Goal: Information Seeking & Learning: Understand process/instructions

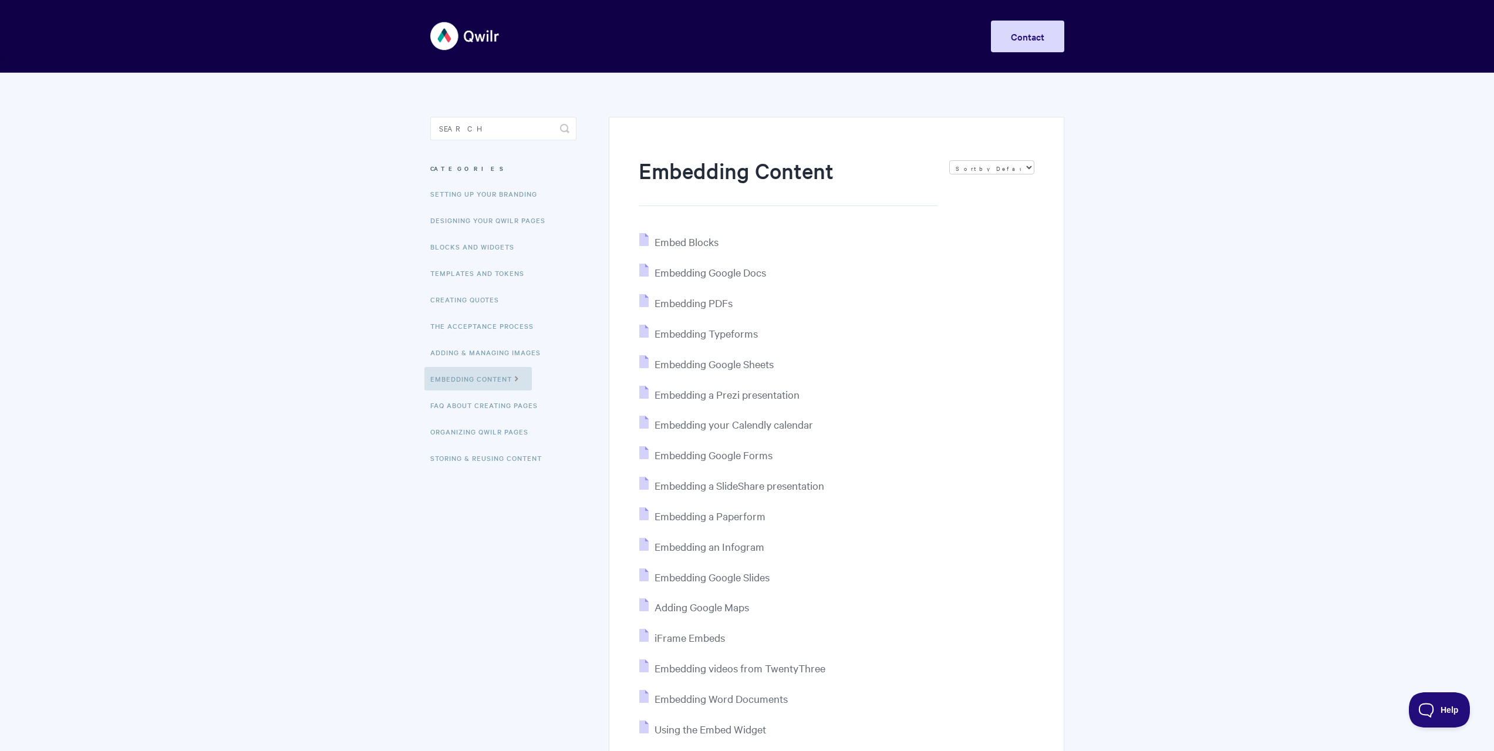
scroll to position [131, 0]
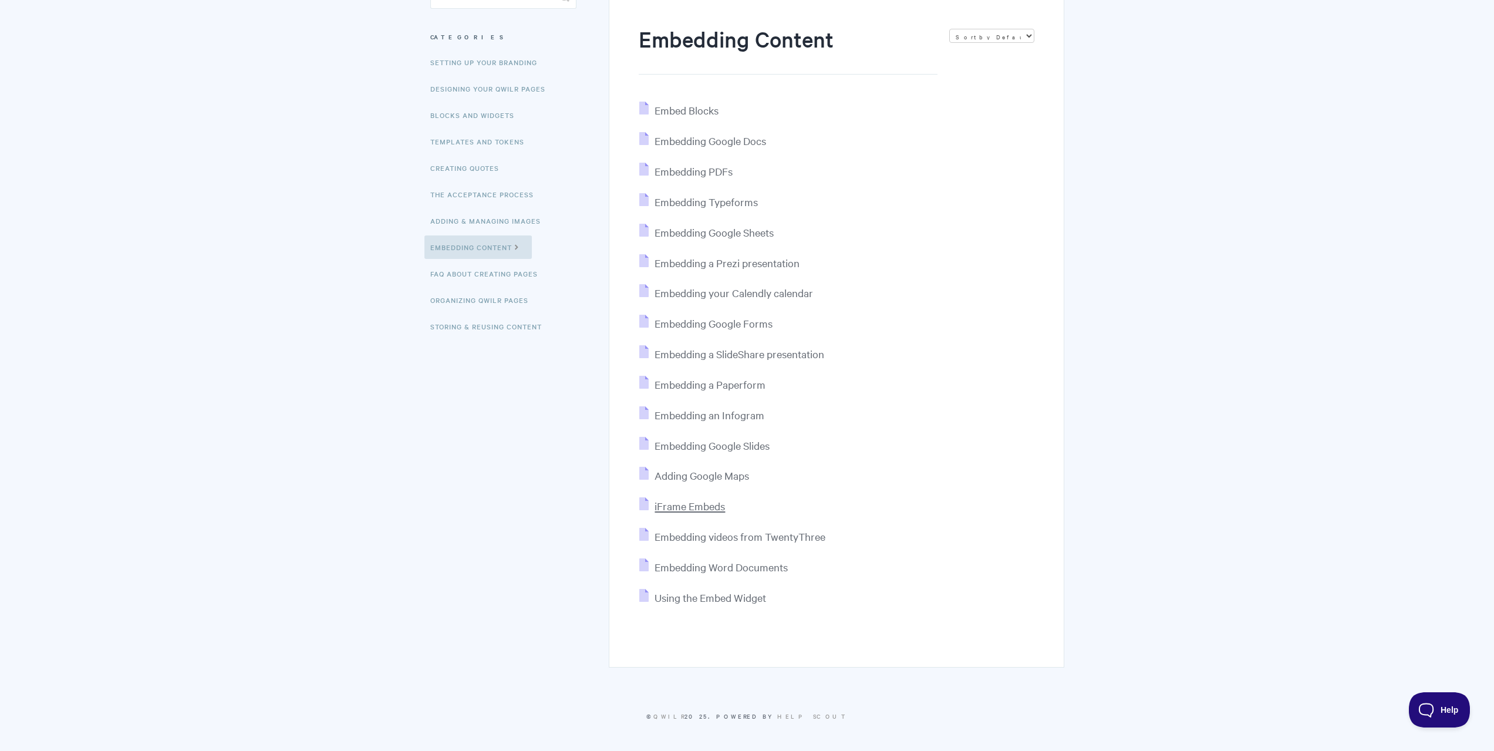
click at [708, 503] on span "iFrame Embeds" at bounding box center [689, 505] width 70 height 13
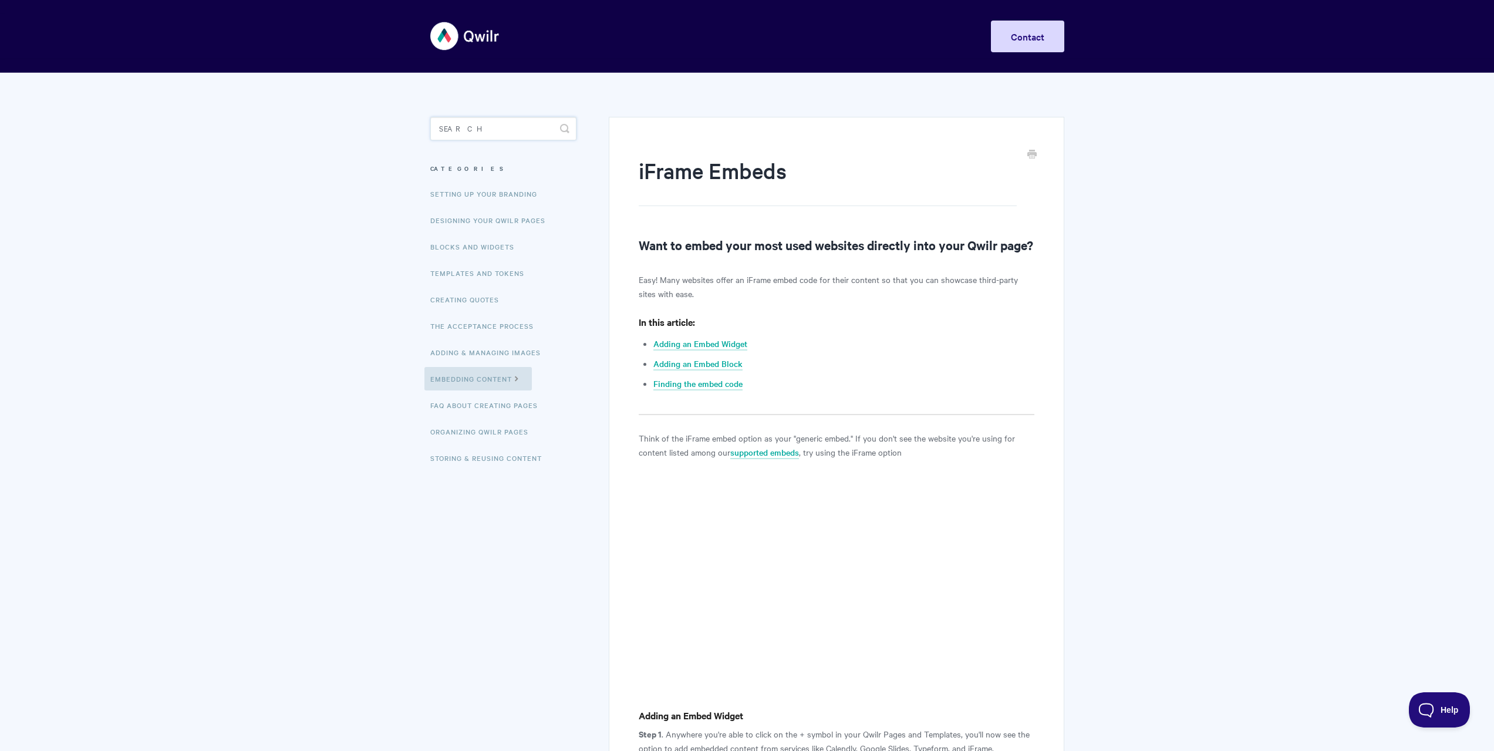
click at [504, 121] on input "Search" at bounding box center [503, 128] width 146 height 23
type input "pdf"
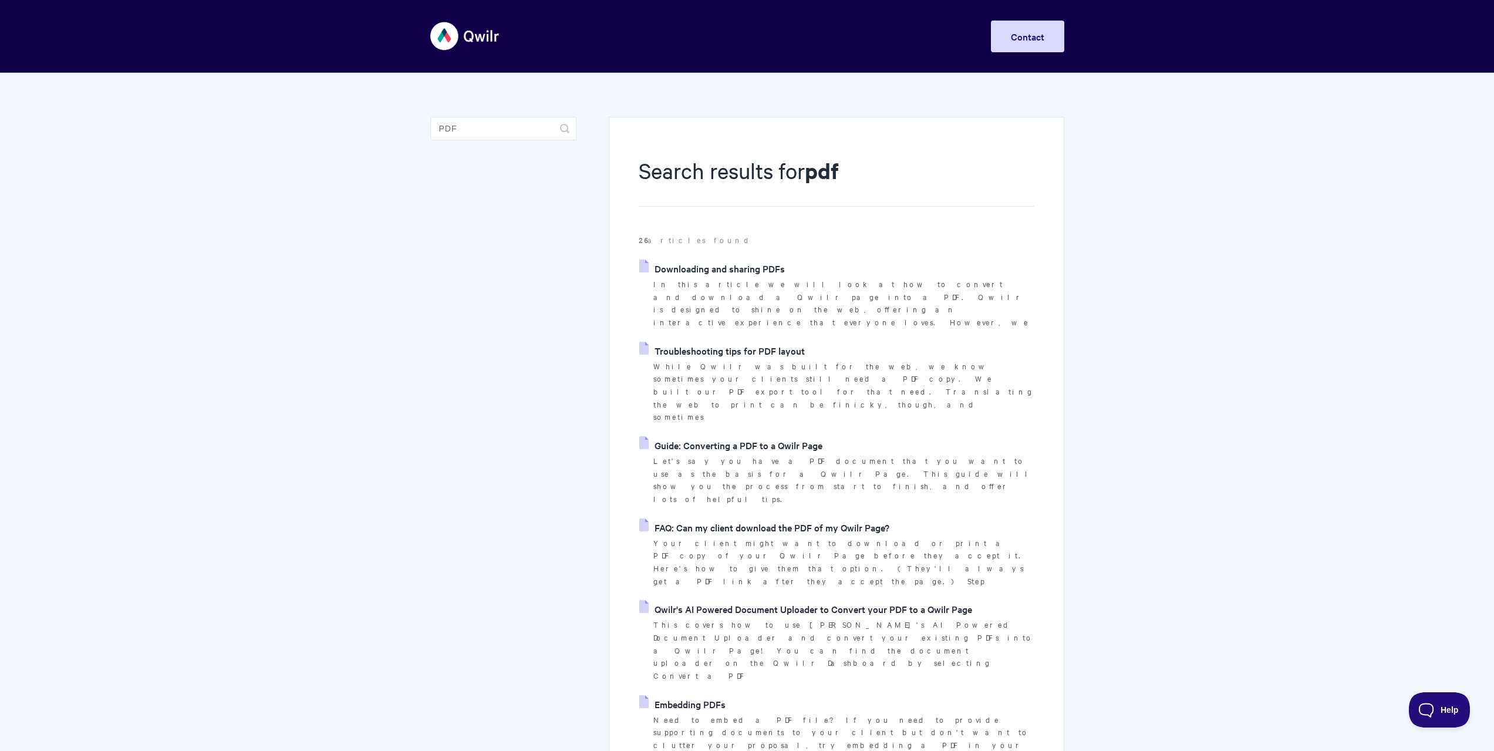
click at [703, 695] on link "Embedding PDFs" at bounding box center [682, 704] width 86 height 18
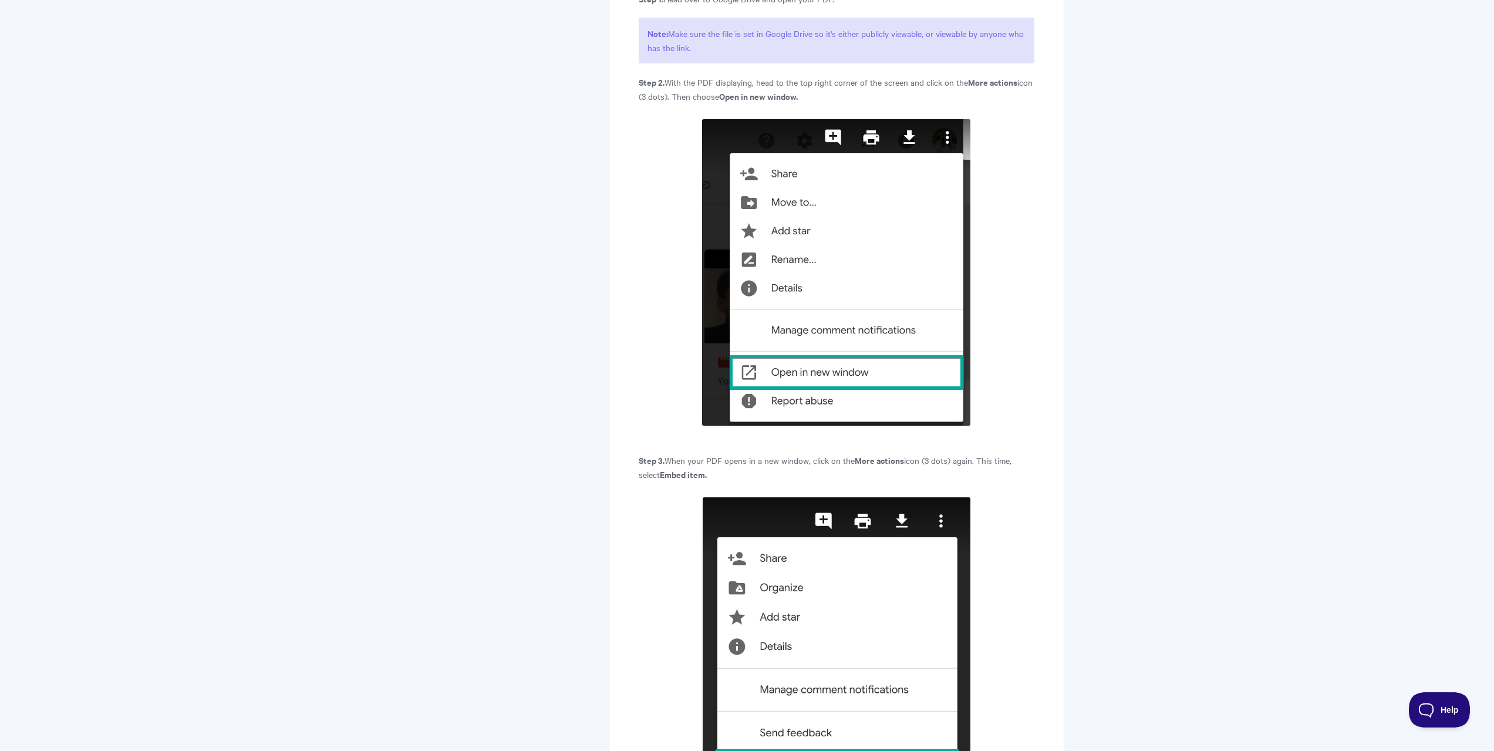
scroll to position [2230, 0]
